Goal: Navigation & Orientation: Find specific page/section

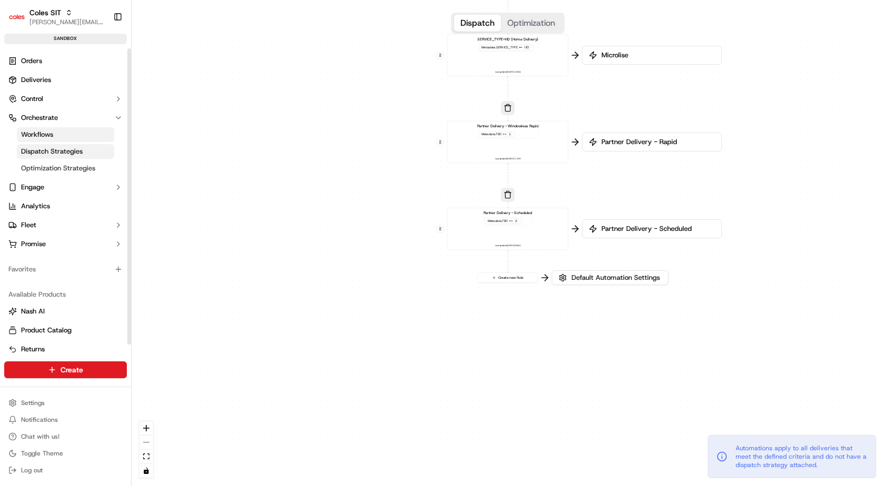
click at [44, 152] on span "Dispatch Strategies" at bounding box center [52, 151] width 62 height 9
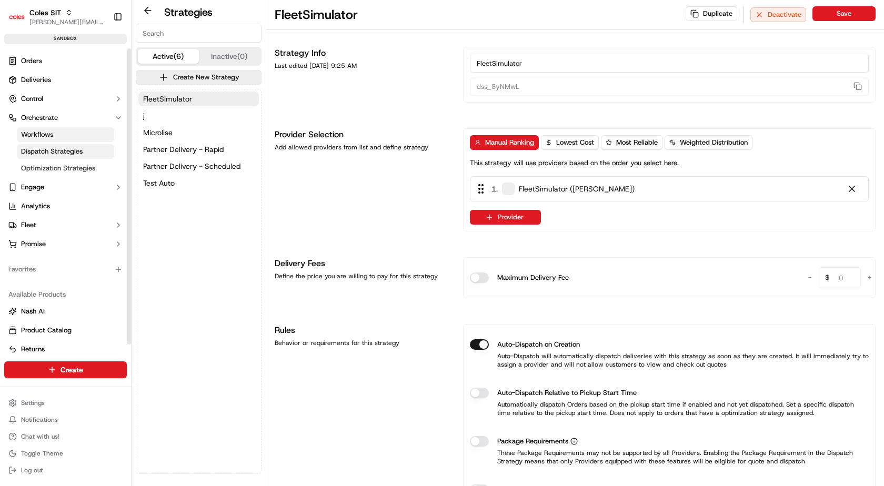
click at [43, 135] on span "Workflows" at bounding box center [37, 134] width 32 height 9
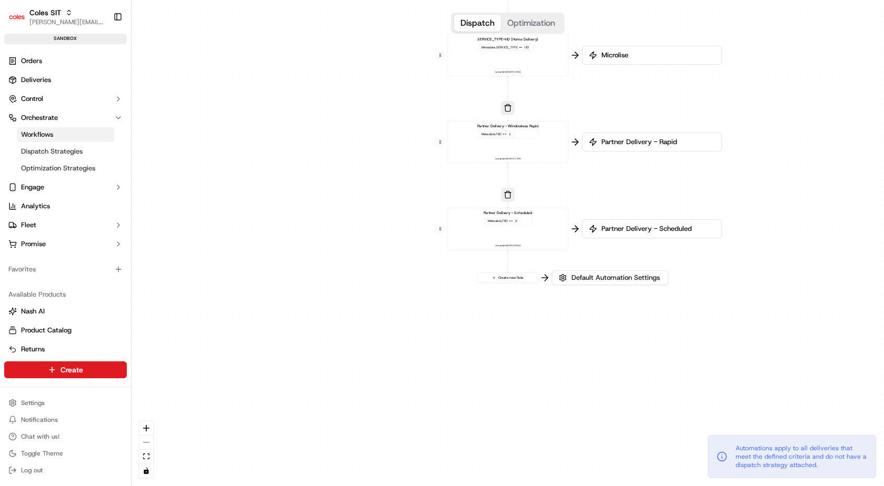
click at [519, 23] on button "Optimization" at bounding box center [531, 23] width 61 height 17
click at [479, 22] on button "Dispatch" at bounding box center [477, 23] width 47 height 17
click at [52, 150] on span "Dispatch Strategies" at bounding box center [52, 151] width 62 height 9
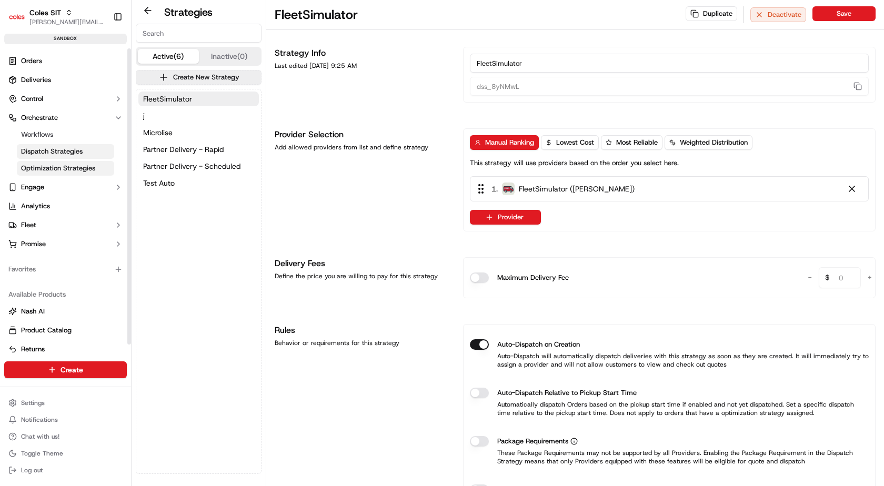
click at [53, 170] on span "Optimization Strategies" at bounding box center [58, 168] width 74 height 9
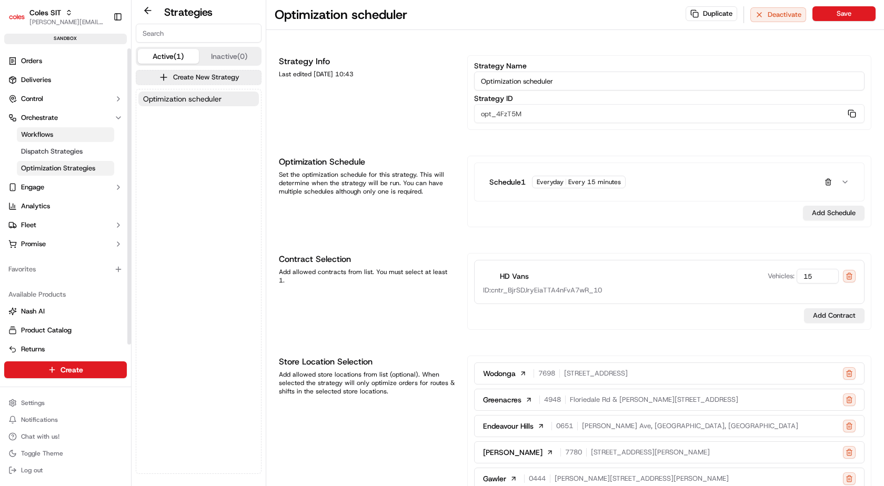
click at [45, 138] on span "Workflows" at bounding box center [37, 134] width 32 height 9
